Goal: Navigation & Orientation: Find specific page/section

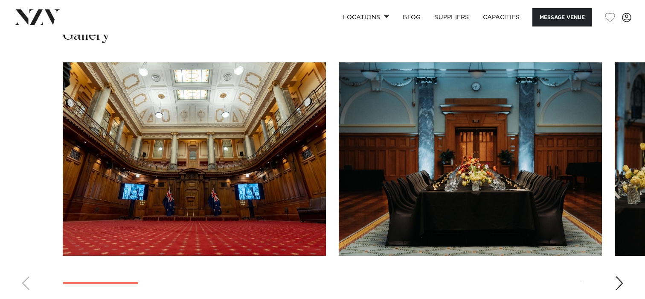
scroll to position [868, 0]
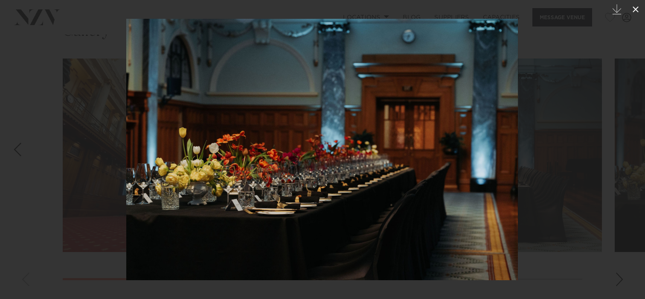
click at [636, 11] on icon at bounding box center [635, 9] width 10 height 10
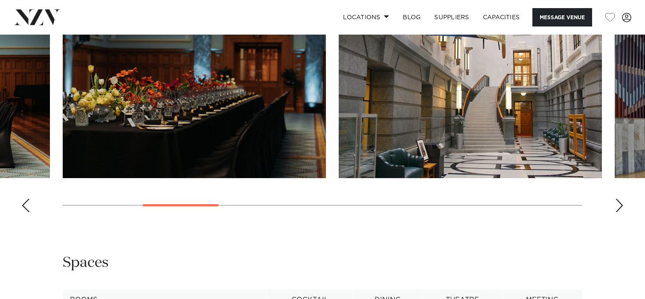
scroll to position [939, 0]
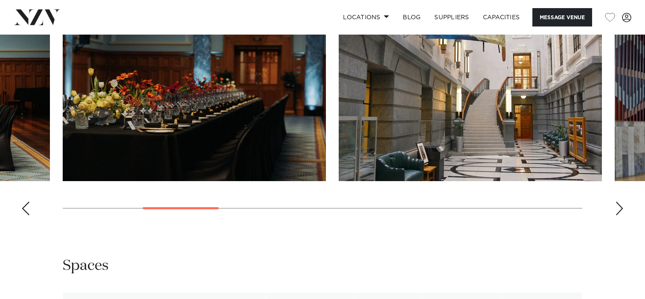
click at [617, 209] on div "Next slide" at bounding box center [619, 208] width 9 height 14
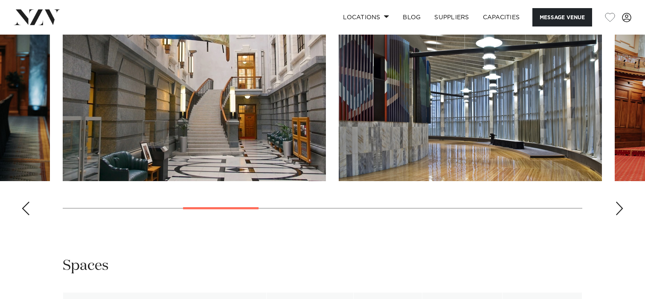
click at [617, 209] on div "Next slide" at bounding box center [619, 208] width 9 height 14
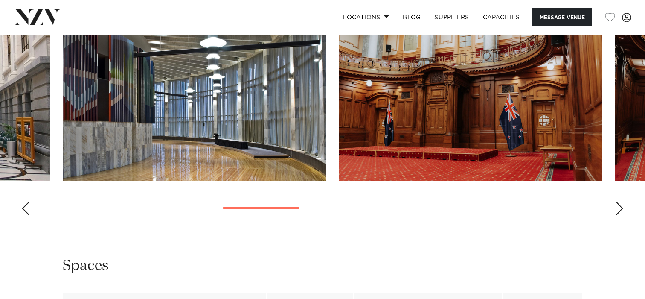
click at [617, 209] on div "Next slide" at bounding box center [619, 208] width 9 height 14
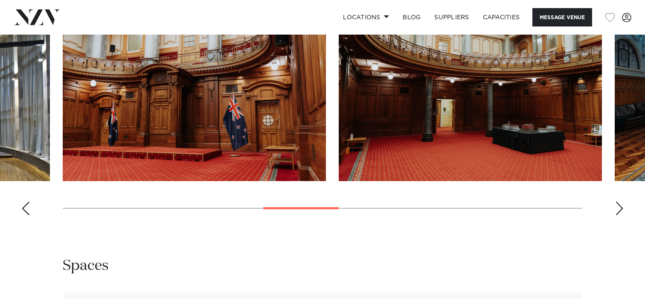
click at [617, 209] on div "Next slide" at bounding box center [619, 208] width 9 height 14
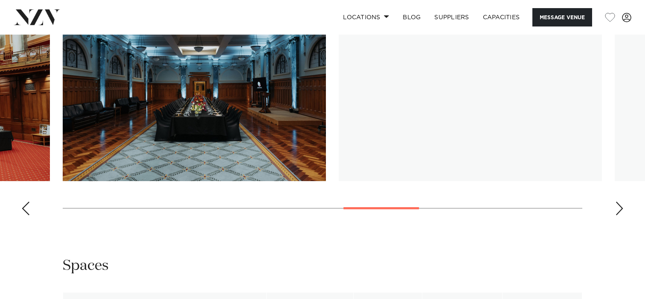
click at [617, 209] on div "Next slide" at bounding box center [619, 208] width 9 height 14
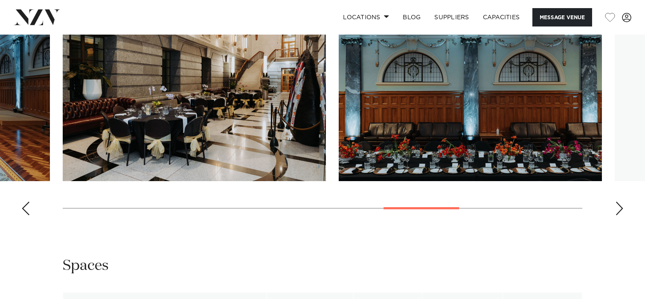
click at [617, 209] on div "Next slide" at bounding box center [619, 208] width 9 height 14
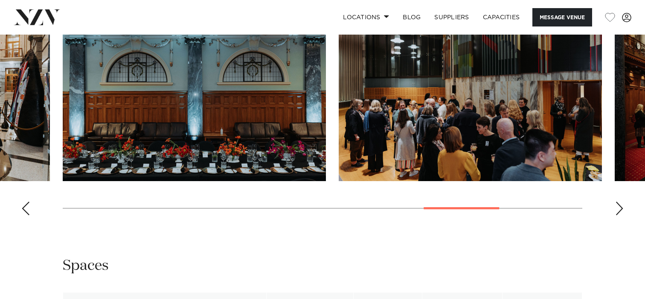
click at [617, 209] on div "Next slide" at bounding box center [619, 208] width 9 height 14
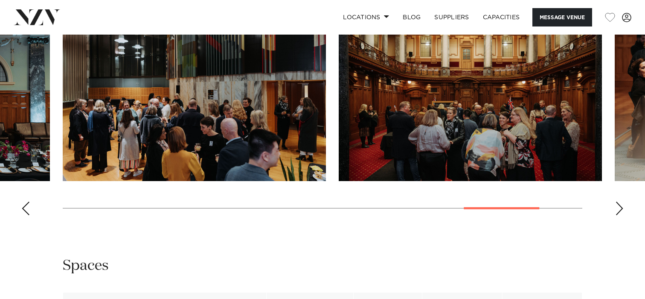
click at [23, 212] on div "Previous slide" at bounding box center [25, 208] width 9 height 14
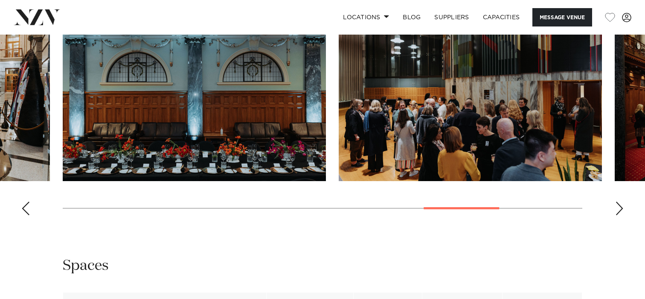
click at [23, 212] on div "Previous slide" at bounding box center [25, 208] width 9 height 14
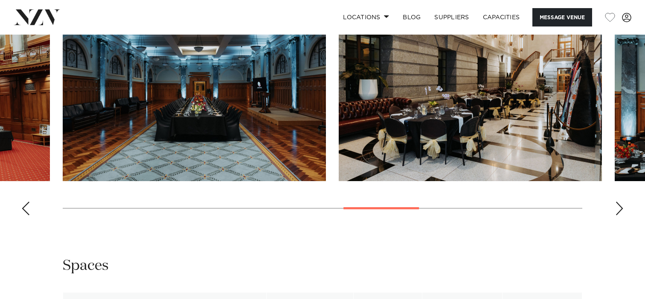
click at [23, 212] on div "Previous slide" at bounding box center [25, 208] width 9 height 14
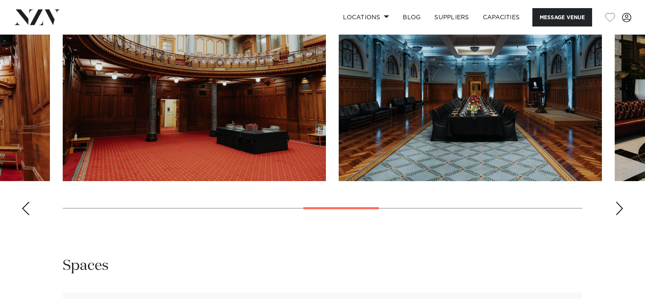
click at [23, 212] on div "Previous slide" at bounding box center [25, 208] width 9 height 14
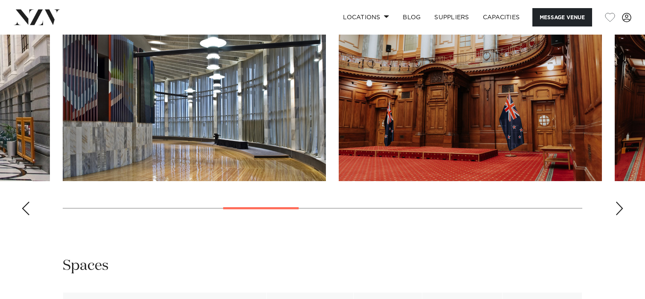
click at [23, 212] on div "Previous slide" at bounding box center [25, 208] width 9 height 14
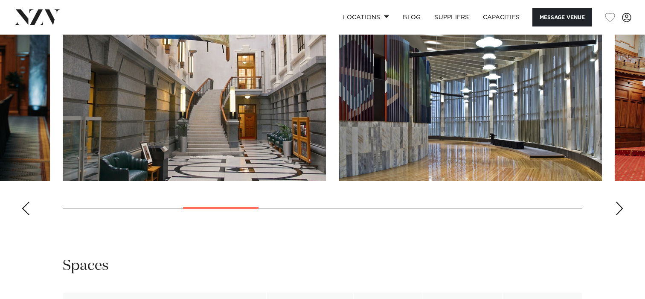
click at [23, 212] on div "Previous slide" at bounding box center [25, 208] width 9 height 14
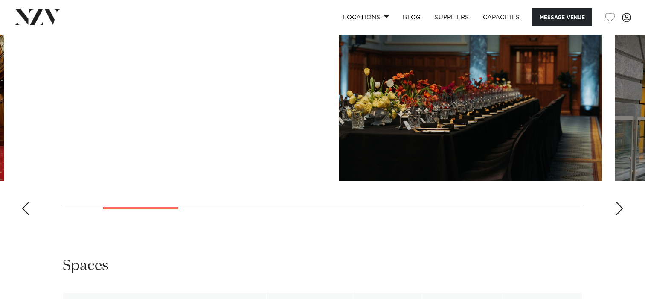
click at [23, 212] on div "Previous slide" at bounding box center [25, 208] width 9 height 14
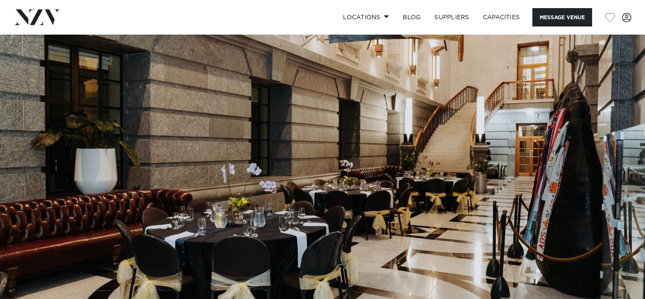
scroll to position [0, 0]
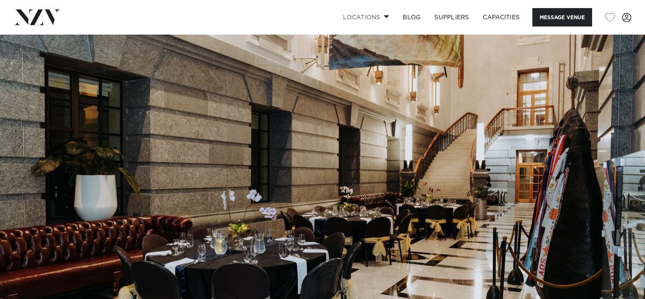
click at [383, 19] on link "Locations" at bounding box center [366, 17] width 60 height 18
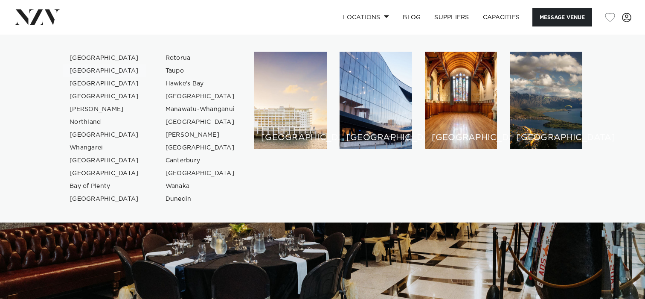
click at [95, 67] on link "[GEOGRAPHIC_DATA]" at bounding box center [104, 70] width 83 height 13
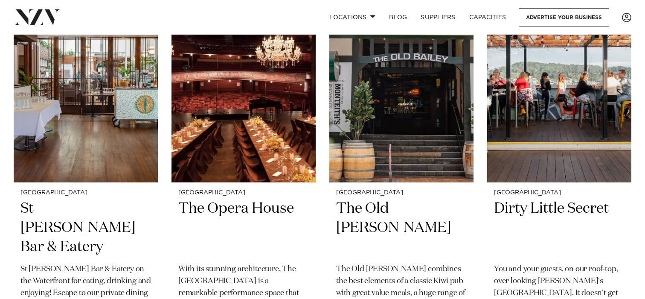
scroll to position [3398, 0]
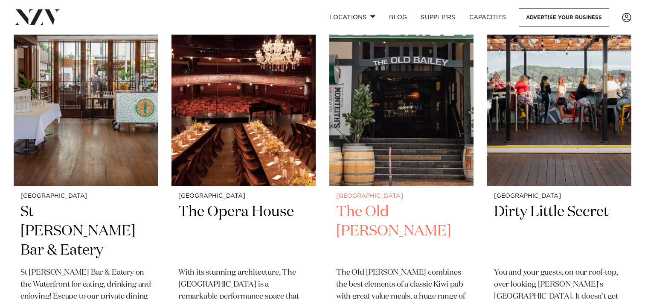
click at [375, 212] on h2 "The Old Bailey" at bounding box center [401, 231] width 131 height 58
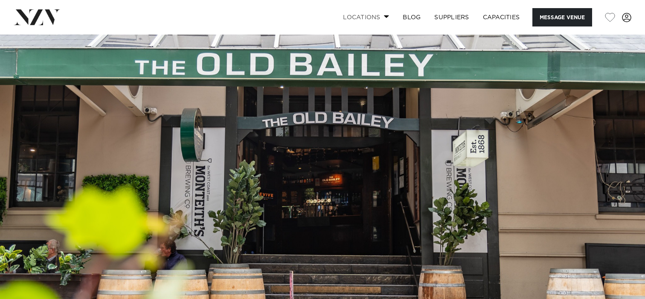
click at [385, 19] on link "Locations" at bounding box center [366, 17] width 60 height 18
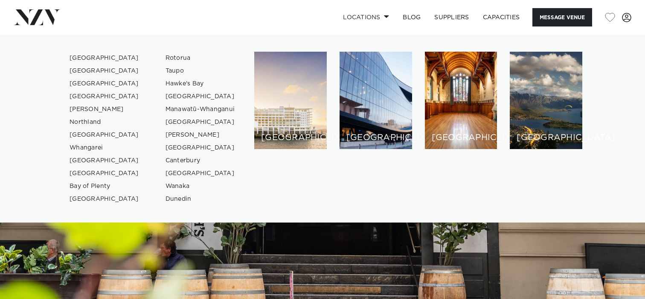
click at [275, 28] on nav "Locations Auckland Wellington Christchurch Queenstown Hamilton Northland Bay of…" at bounding box center [322, 17] width 645 height 35
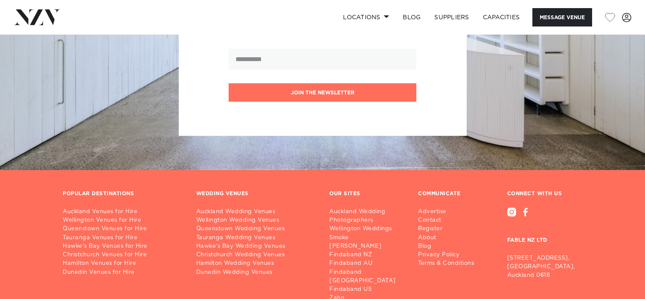
scroll to position [1729, 0]
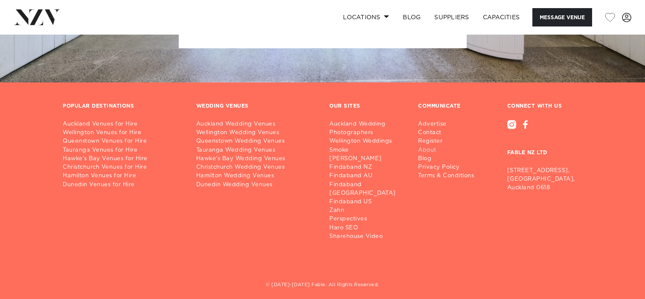
click at [427, 151] on link "About" at bounding box center [449, 150] width 63 height 9
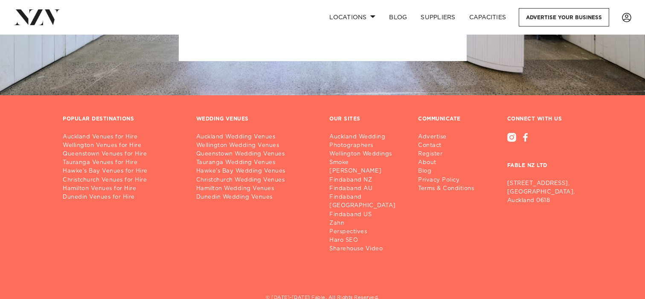
scroll to position [285, 0]
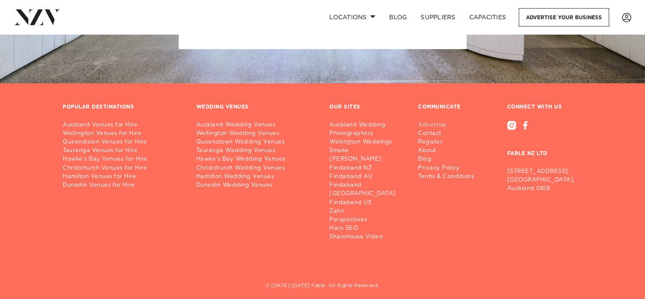
click at [427, 128] on link "Advertise" at bounding box center [449, 125] width 63 height 9
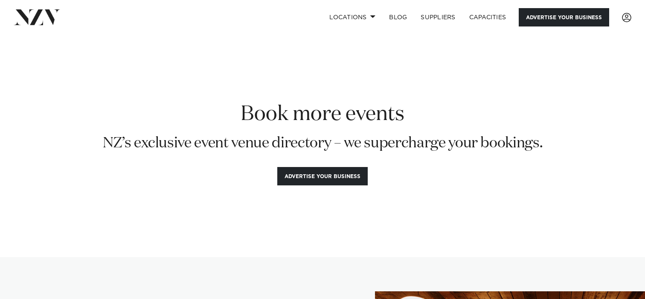
click at [556, 22] on link "Advertise your business" at bounding box center [564, 17] width 90 height 18
click at [491, 18] on link "Capacities" at bounding box center [487, 17] width 51 height 18
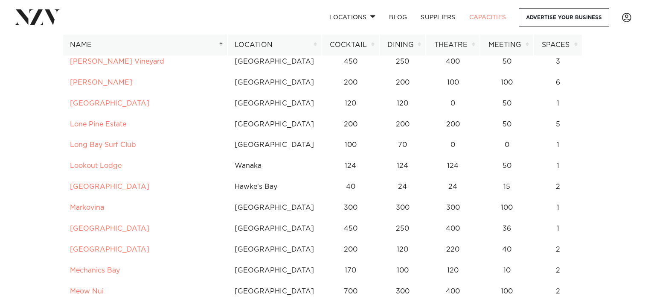
scroll to position [2599, 0]
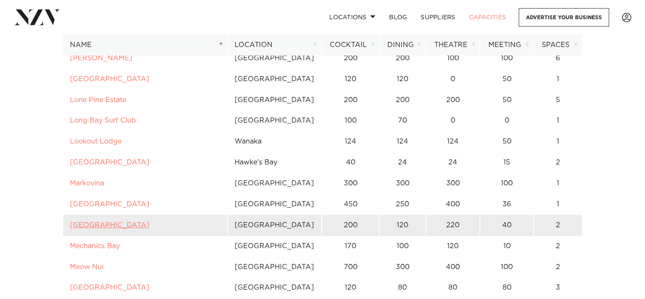
click at [126, 221] on link "[GEOGRAPHIC_DATA]" at bounding box center [109, 224] width 79 height 7
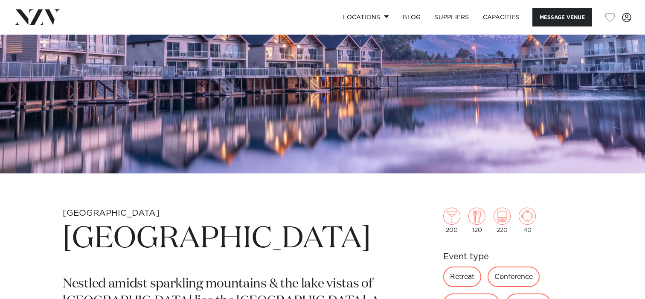
scroll to position [165, 0]
